Goal: Transaction & Acquisition: Purchase product/service

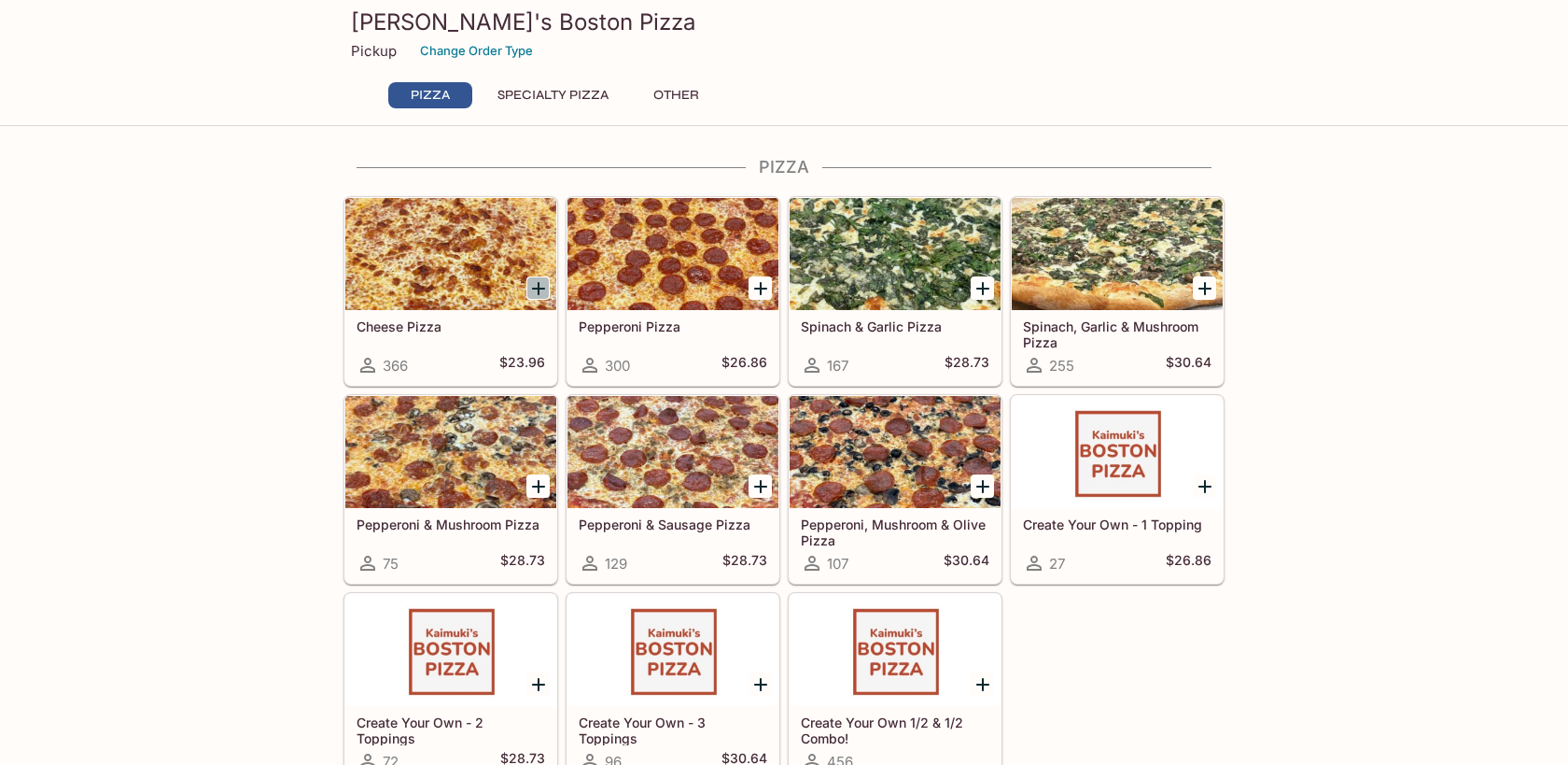
click at [541, 286] on icon "Add Cheese Pizza" at bounding box center [538, 288] width 22 height 22
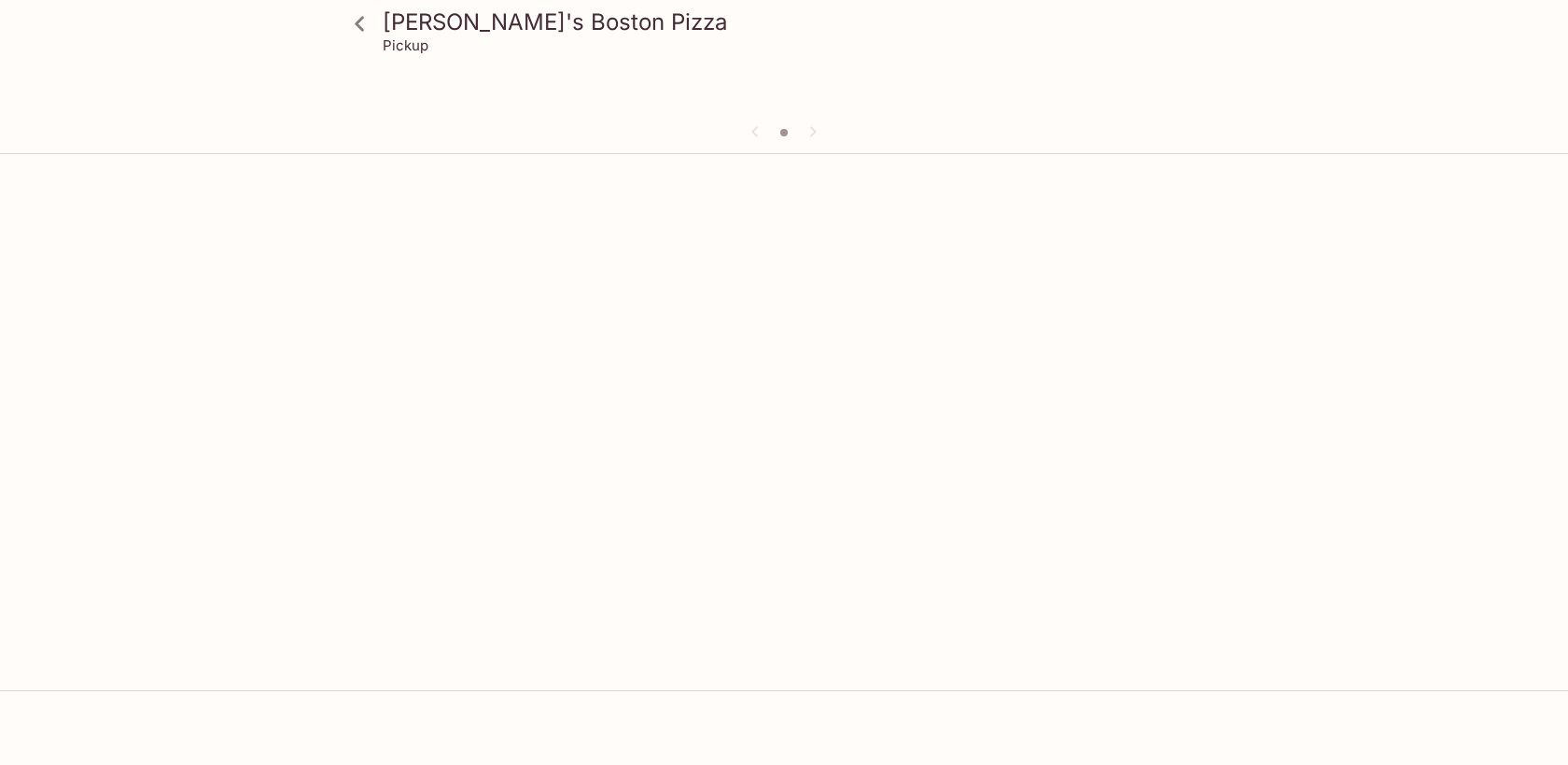
click at [541, 286] on div "Kaimuki's Boston Pizza Pickup" at bounding box center [784, 544] width 1568 height 765
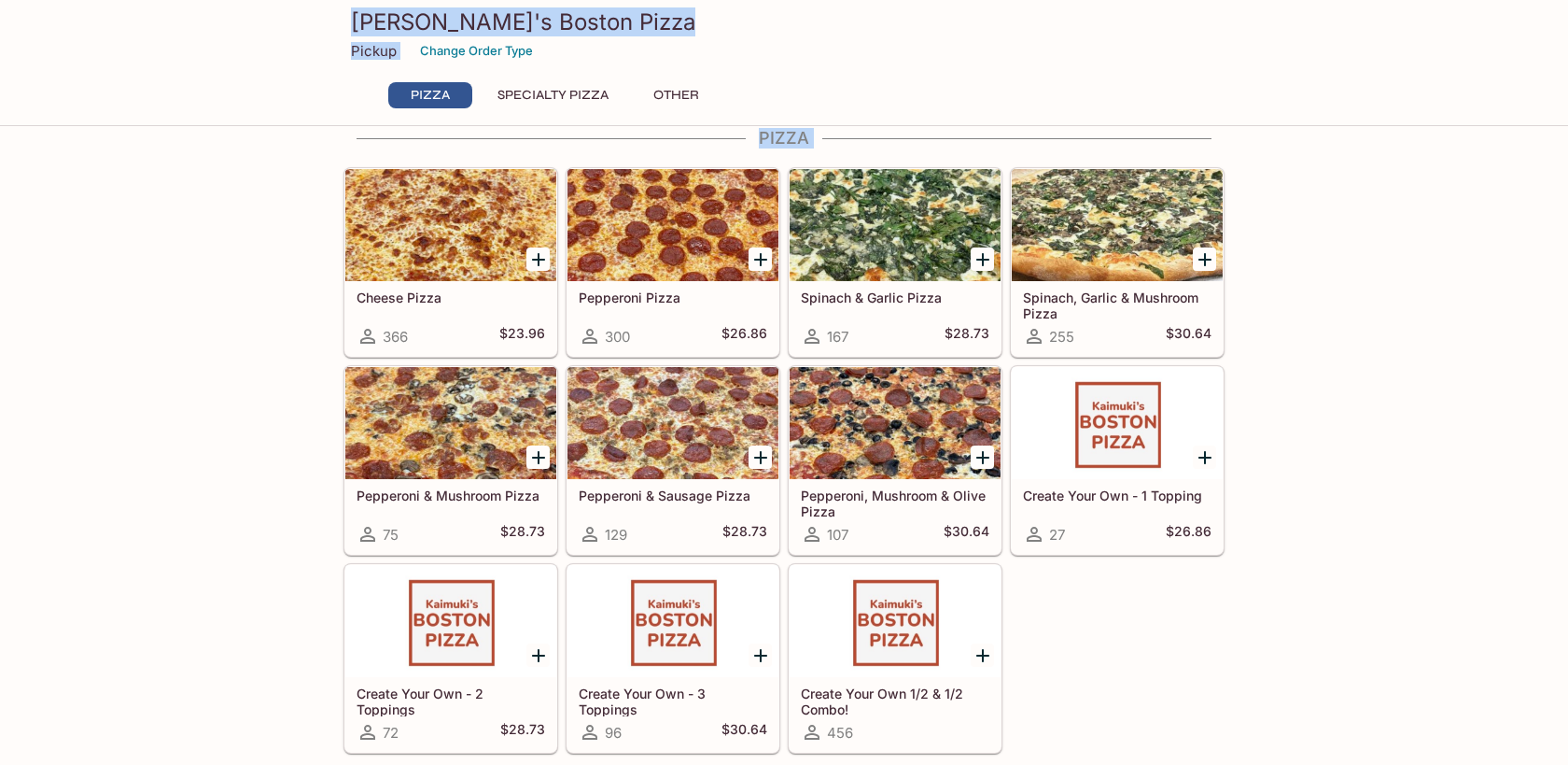
scroll to position [35, 0]
